Goal: Task Accomplishment & Management: Complete application form

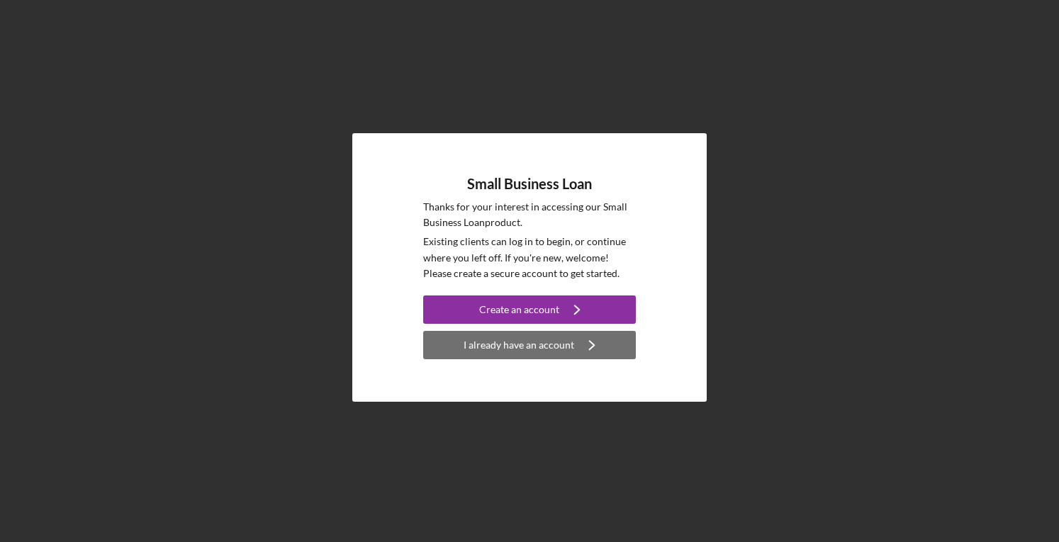
click at [492, 348] on div "I already have an account" at bounding box center [518, 345] width 111 height 28
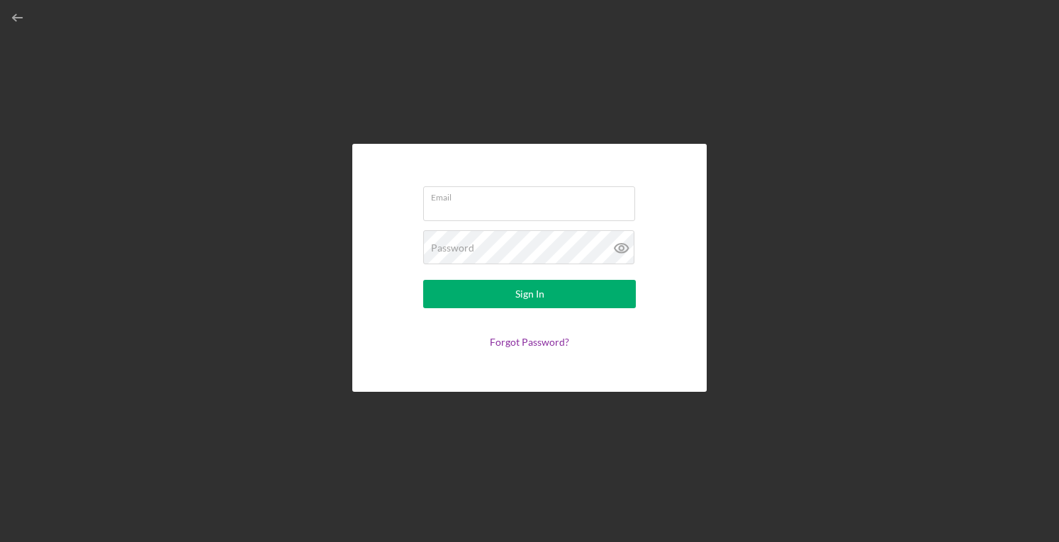
type input "[PERSON_NAME][EMAIL_ADDRESS][DOMAIN_NAME]"
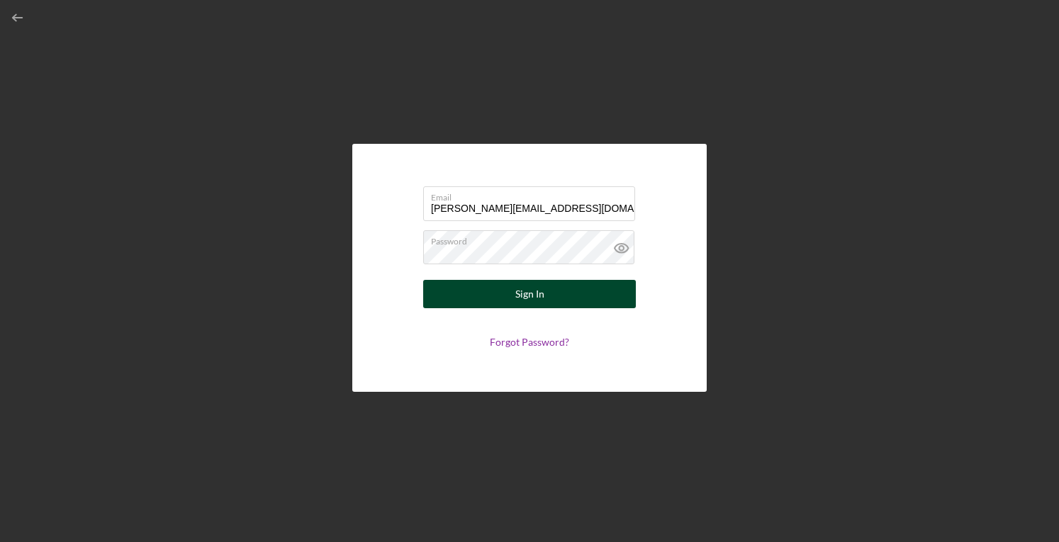
click at [489, 292] on button "Sign In" at bounding box center [529, 294] width 213 height 28
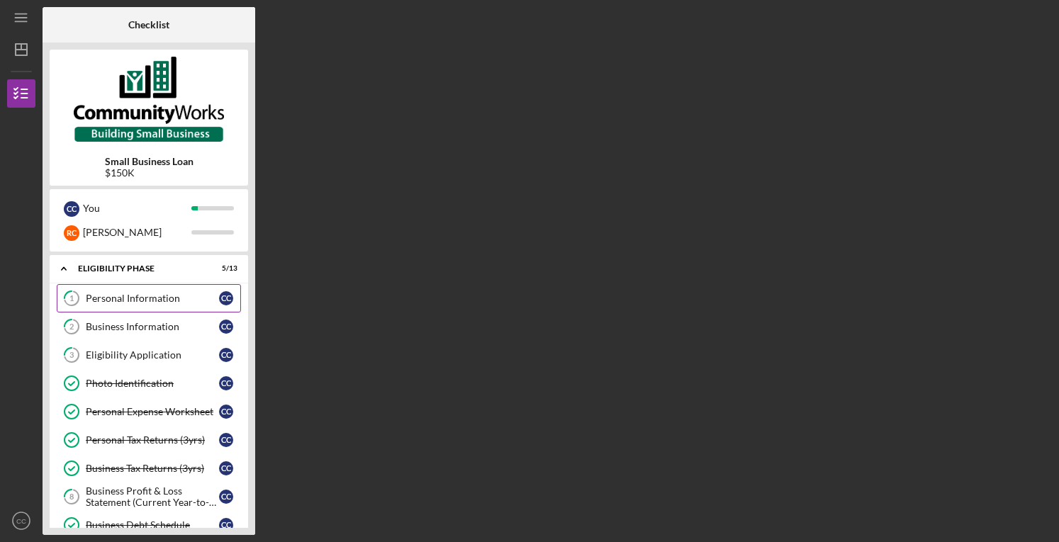
click at [167, 305] on link "1 Personal Information C C" at bounding box center [149, 298] width 184 height 28
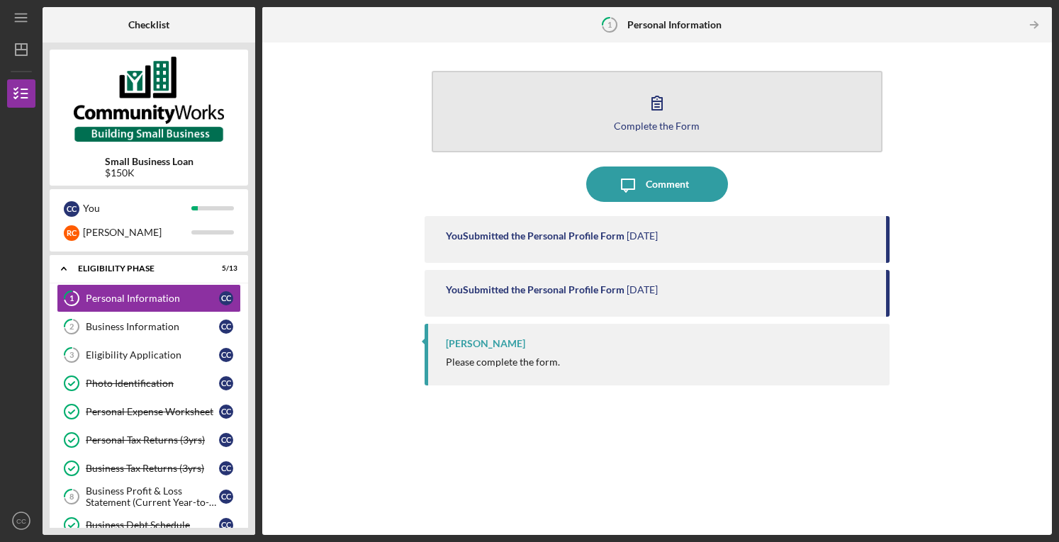
click at [604, 116] on button "Complete the Form Form" at bounding box center [657, 111] width 451 height 81
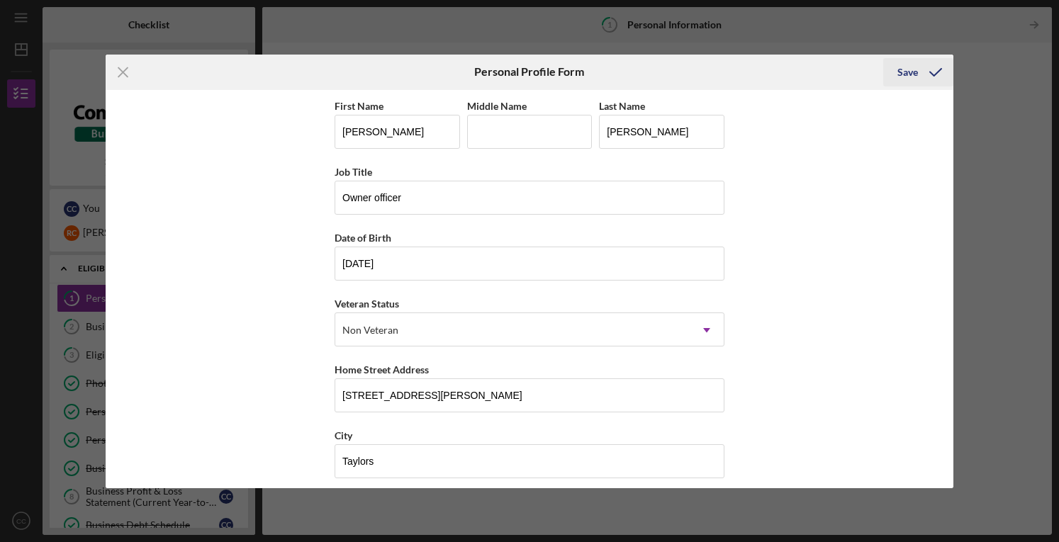
click at [902, 72] on div "Save" at bounding box center [907, 72] width 21 height 28
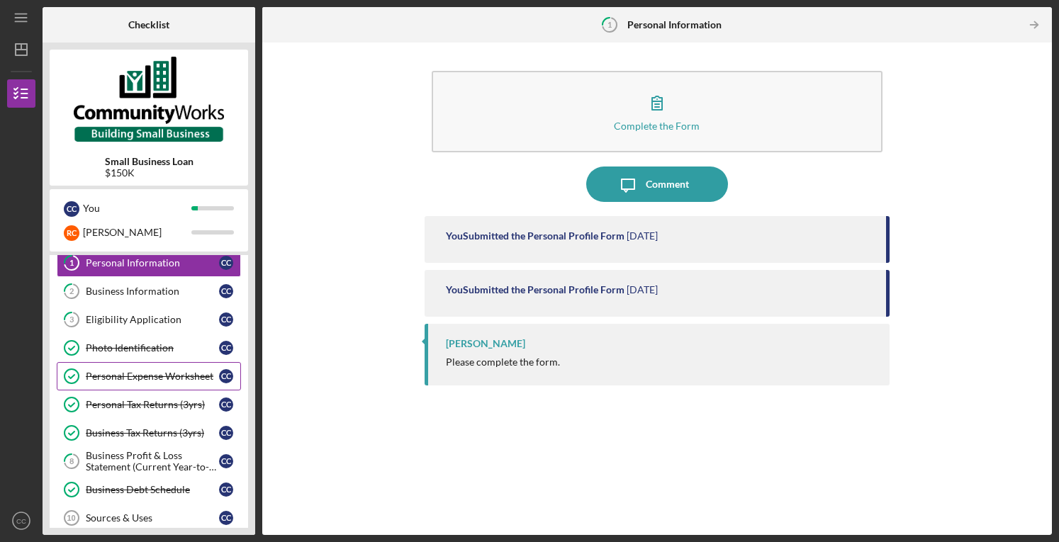
scroll to position [37, 0]
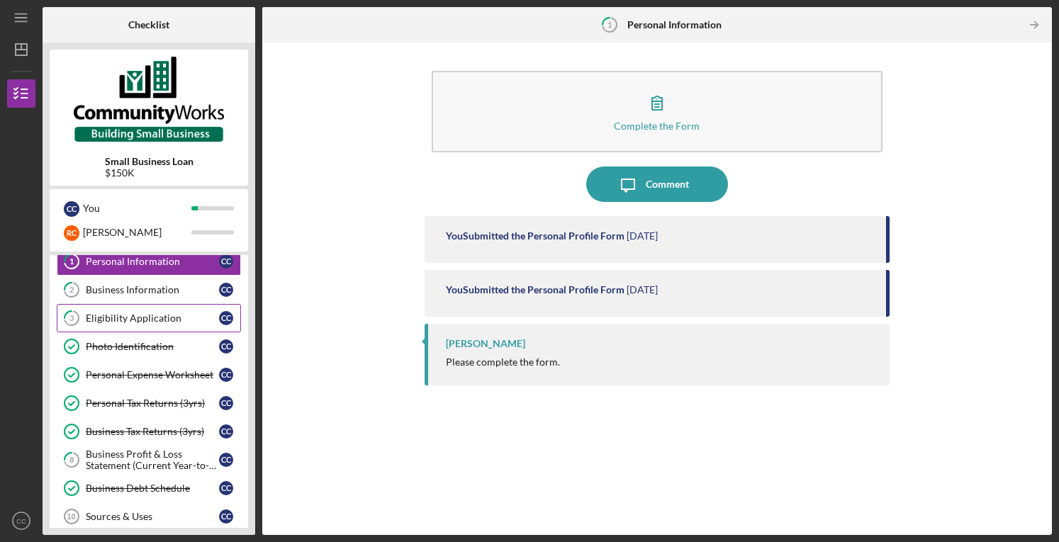
click at [142, 315] on div "Eligibility Application" at bounding box center [152, 318] width 133 height 11
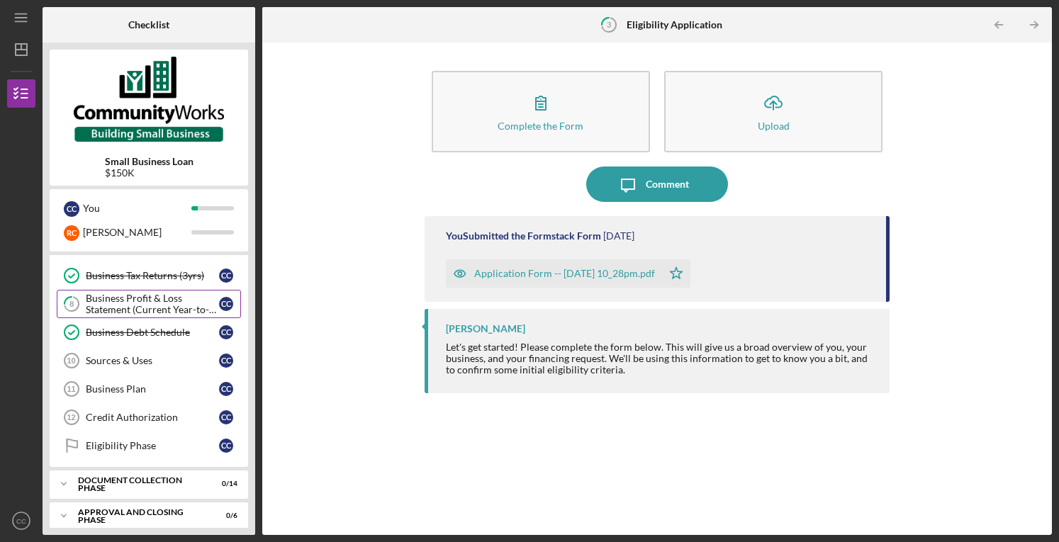
scroll to position [196, 0]
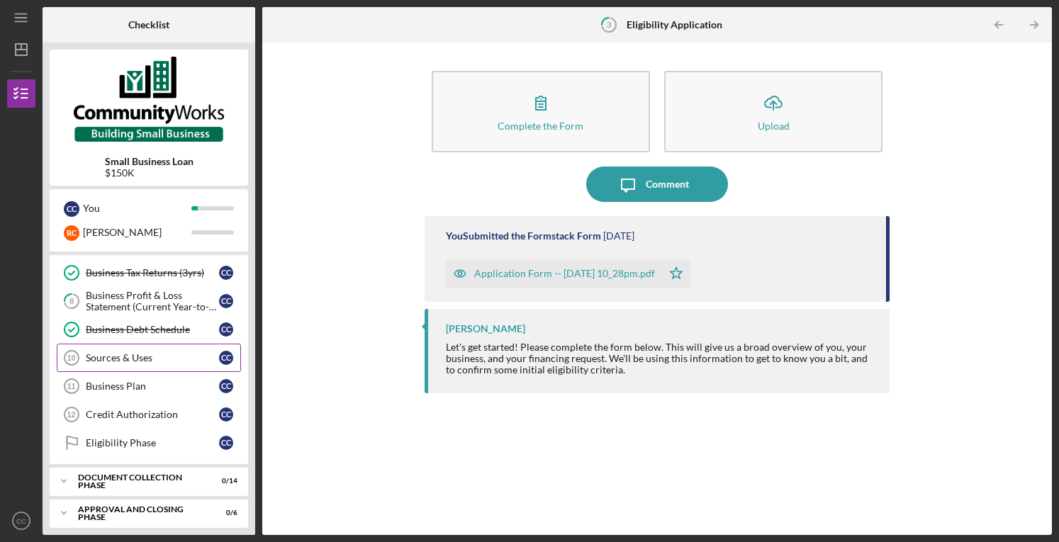
click at [150, 352] on div "Sources & Uses" at bounding box center [152, 357] width 133 height 11
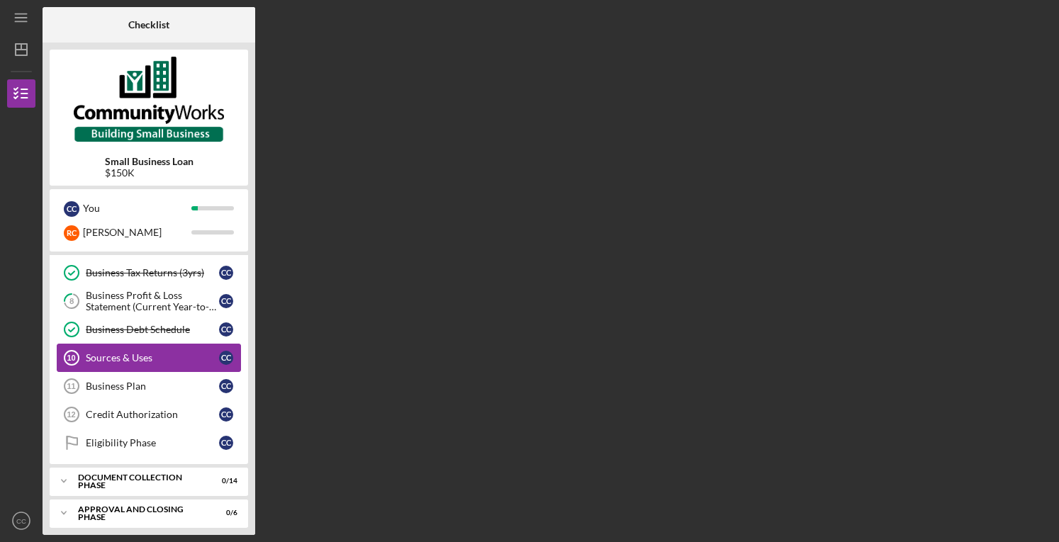
click at [150, 352] on div "Sources & Uses" at bounding box center [152, 357] width 133 height 11
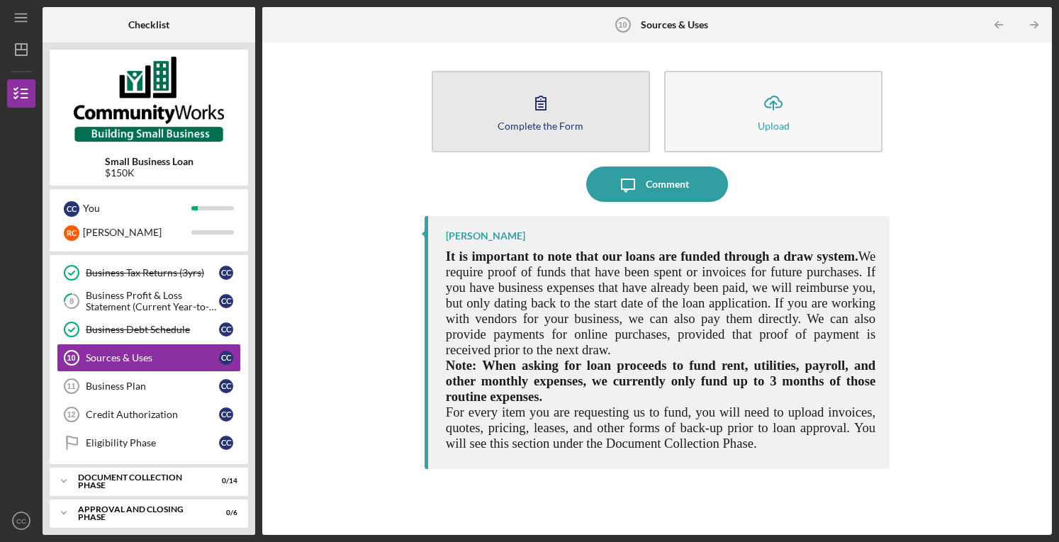
click at [516, 128] on div "Complete the Form" at bounding box center [540, 125] width 86 height 11
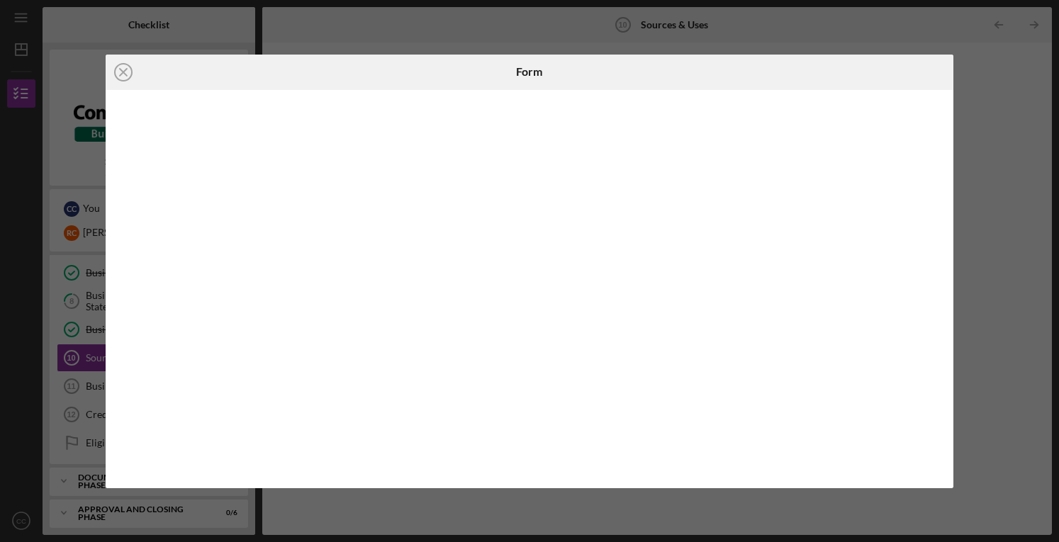
click at [989, 67] on div "Icon/Close Form" at bounding box center [529, 271] width 1059 height 542
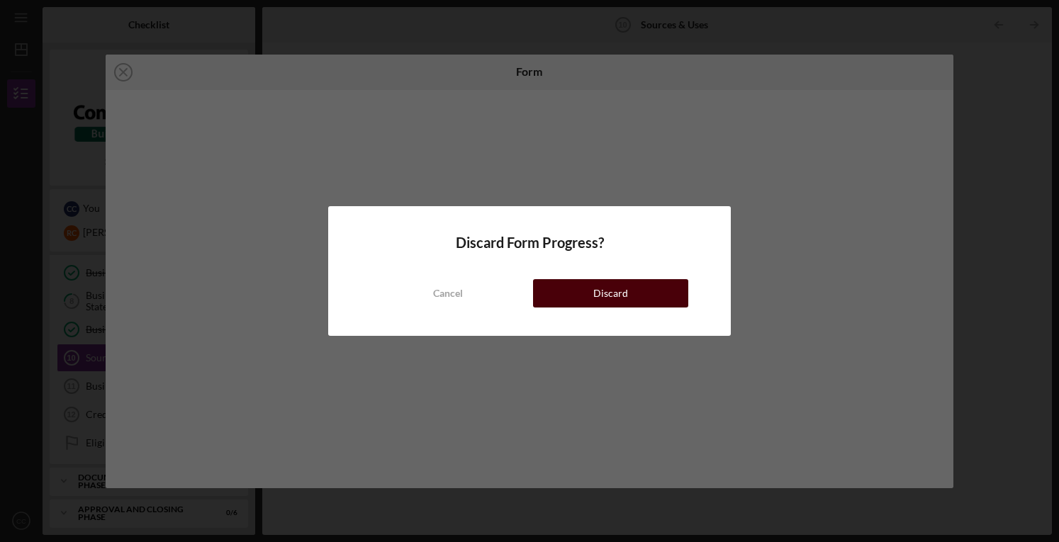
click at [614, 293] on div "Discard" at bounding box center [610, 293] width 35 height 28
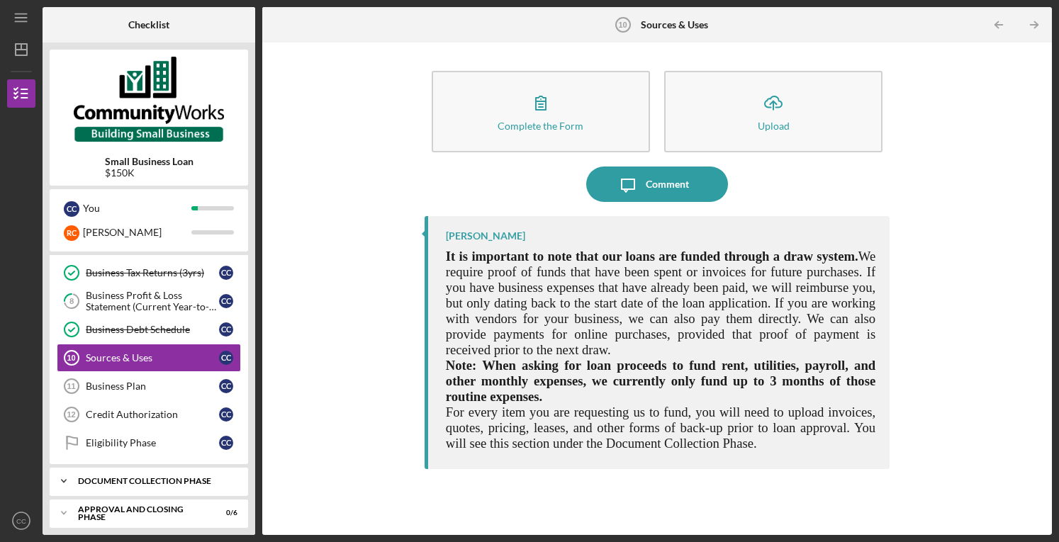
click at [149, 477] on div "Document Collection Phase" at bounding box center [154, 481] width 152 height 9
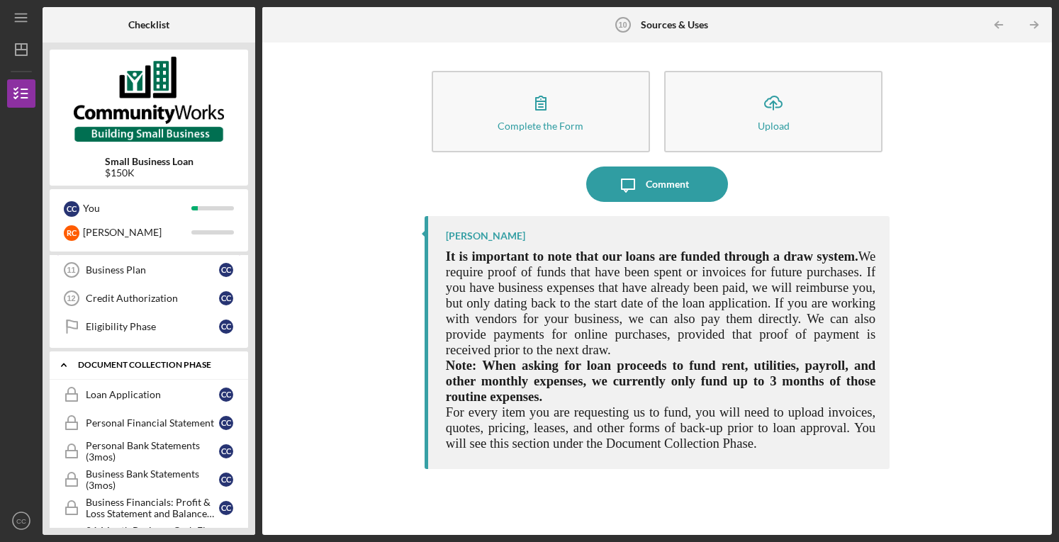
scroll to position [312, 0]
click at [118, 420] on div "Personal Financial Statement" at bounding box center [152, 422] width 133 height 11
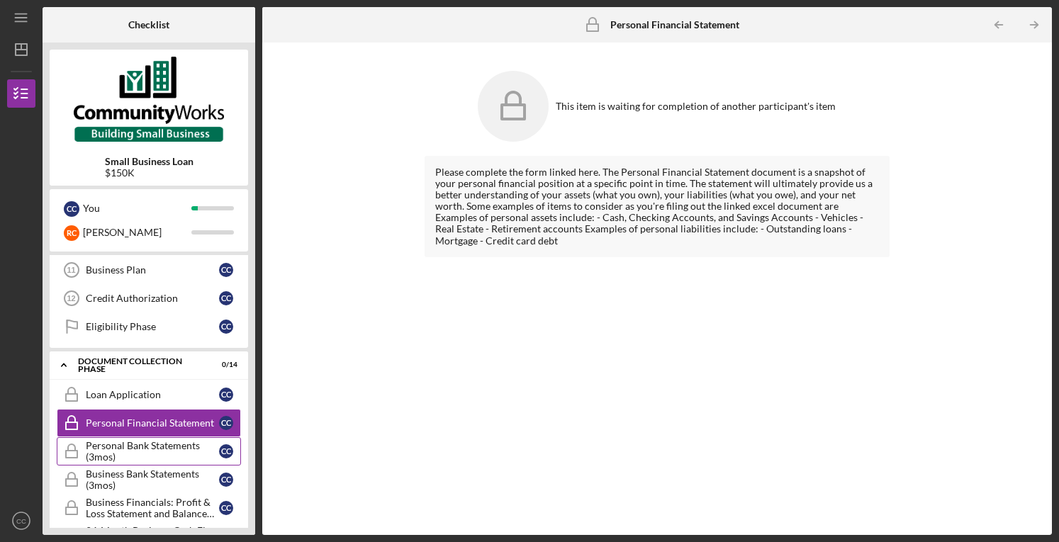
click at [115, 444] on div "Personal Bank Statements (3mos)" at bounding box center [152, 451] width 133 height 23
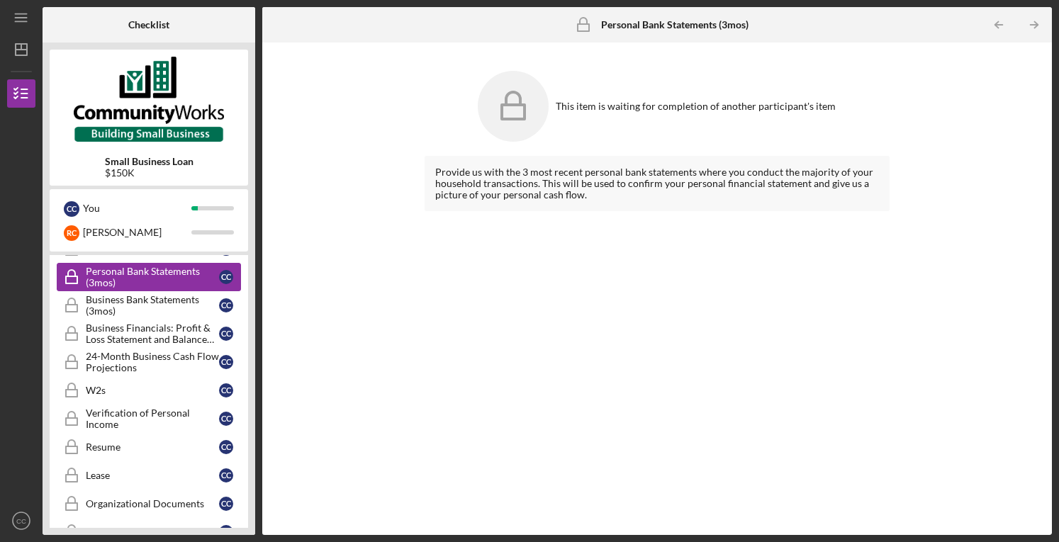
scroll to position [486, 0]
click at [118, 388] on link "W2s W2s C C" at bounding box center [149, 390] width 184 height 28
